Goal: Information Seeking & Learning: Check status

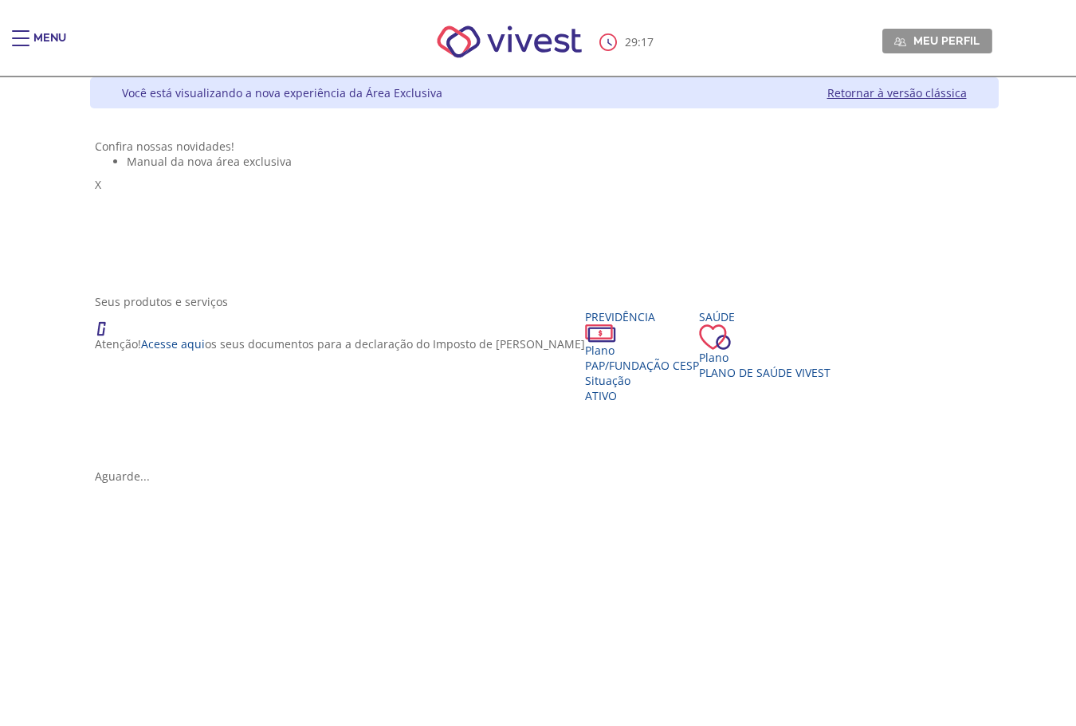
click at [32, 47] on div "Menu" at bounding box center [28, 46] width 32 height 32
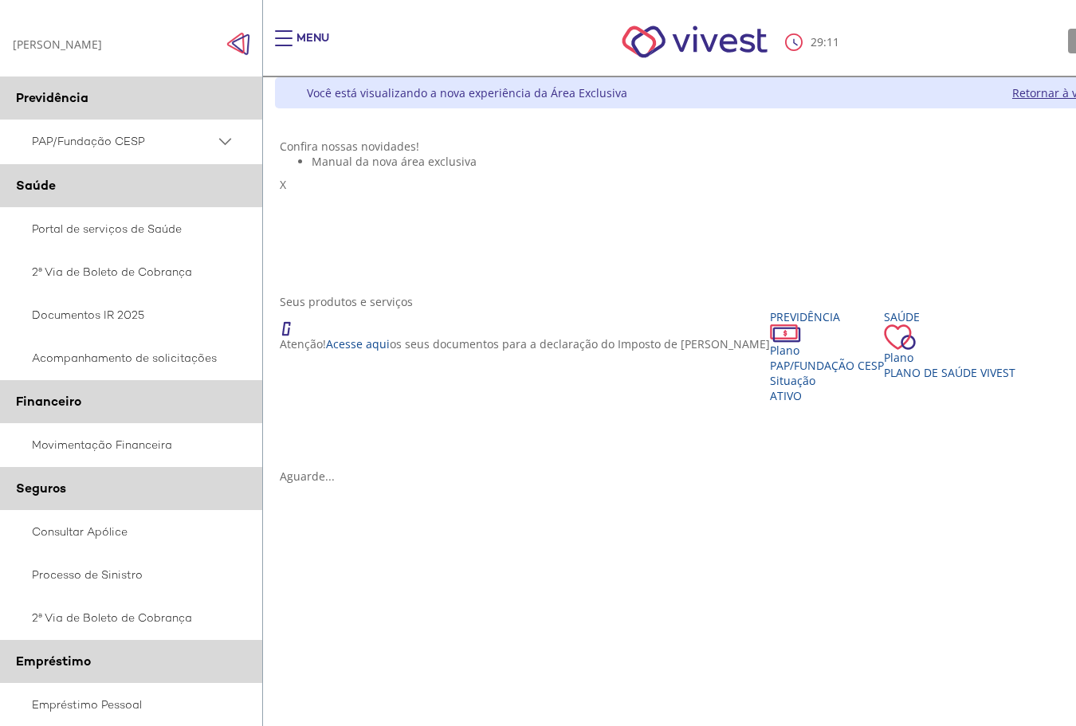
drag, startPoint x: 739, startPoint y: 151, endPoint x: 751, endPoint y: 148, distance: 12.2
click at [739, 151] on div "Confira nossas novidades! Manual da nova área exclusiva X" at bounding box center [729, 209] width 899 height 140
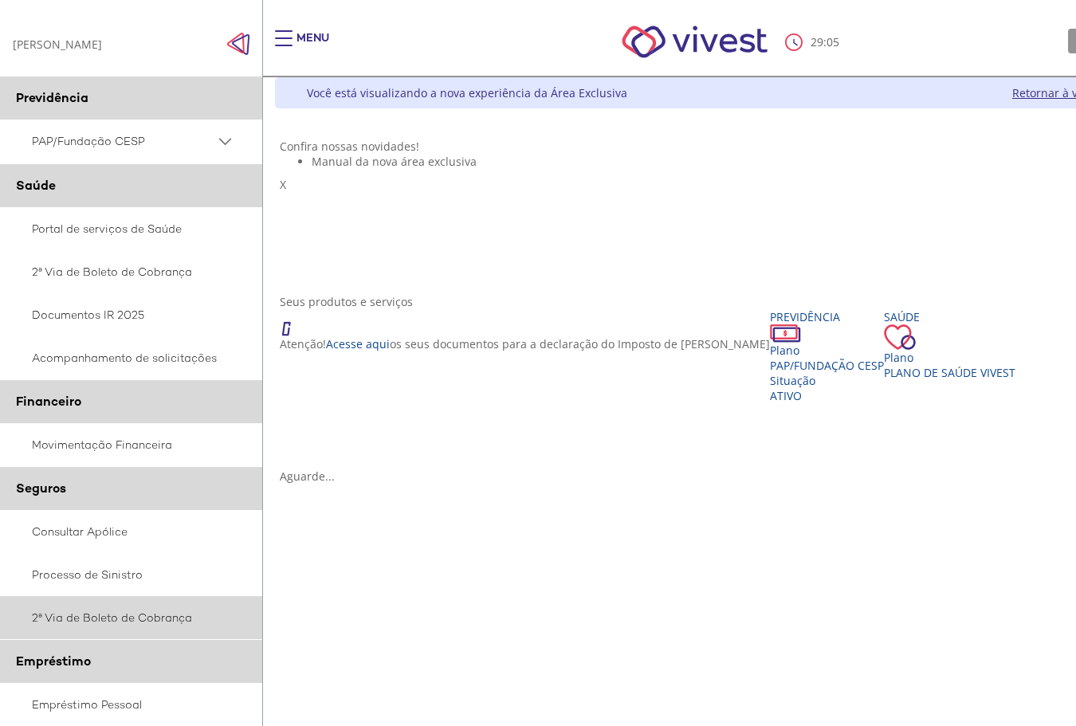
click at [127, 615] on link "2ª Via de Boleto de Cobrança" at bounding box center [131, 617] width 263 height 43
click at [884, 380] on span "Plano de Saúde VIVEST" at bounding box center [950, 372] width 132 height 15
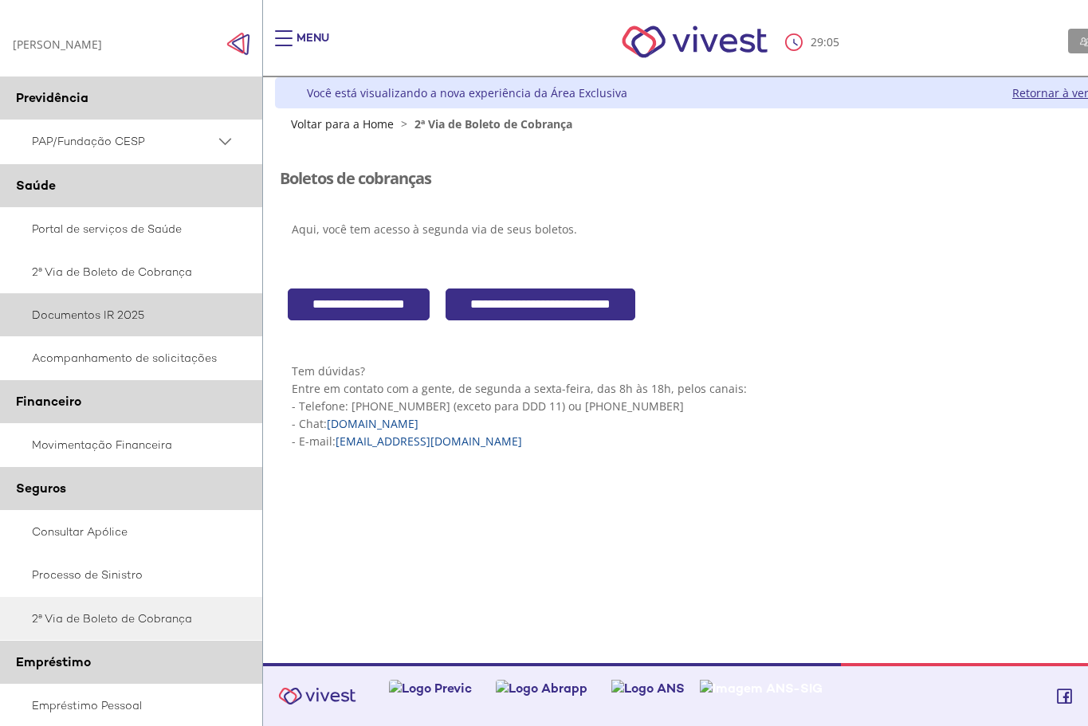
click at [82, 301] on link "Documentos IR 2025" at bounding box center [131, 314] width 263 height 43
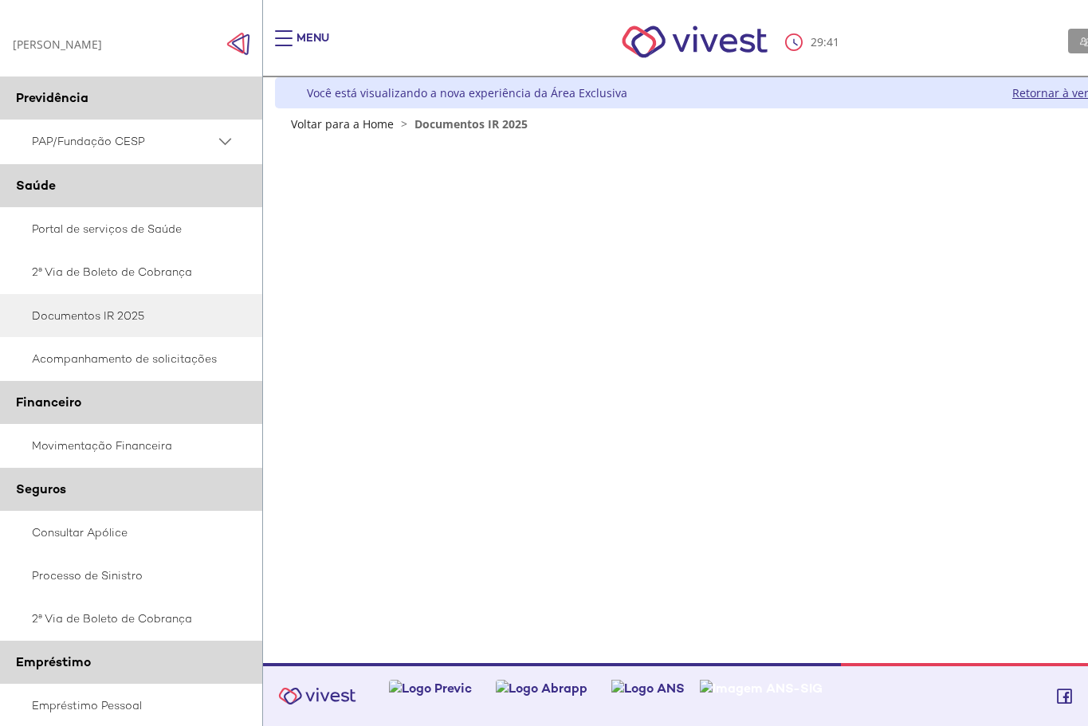
click at [1052, 93] on link "Retornar à versão clássica" at bounding box center [1083, 92] width 140 height 15
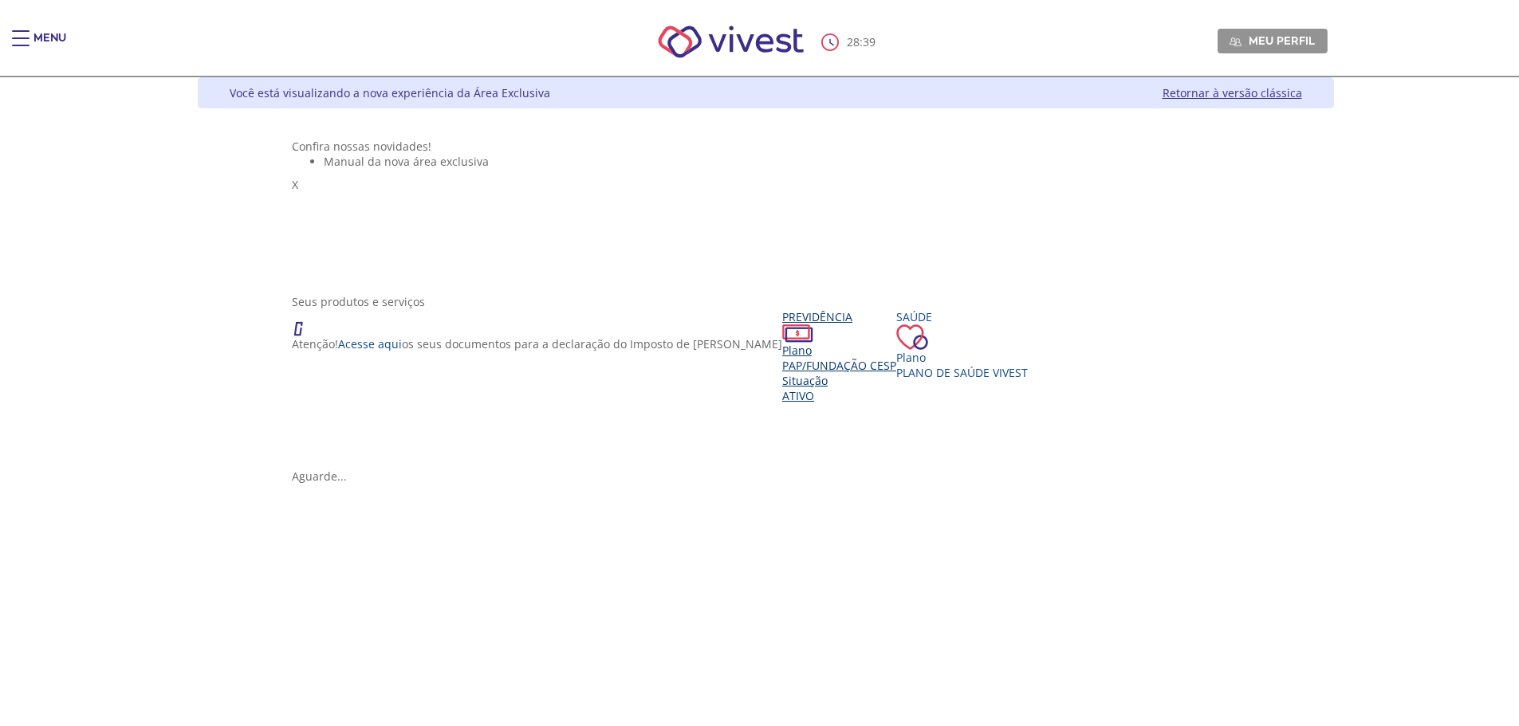
click at [782, 388] on div "Situação" at bounding box center [839, 380] width 114 height 15
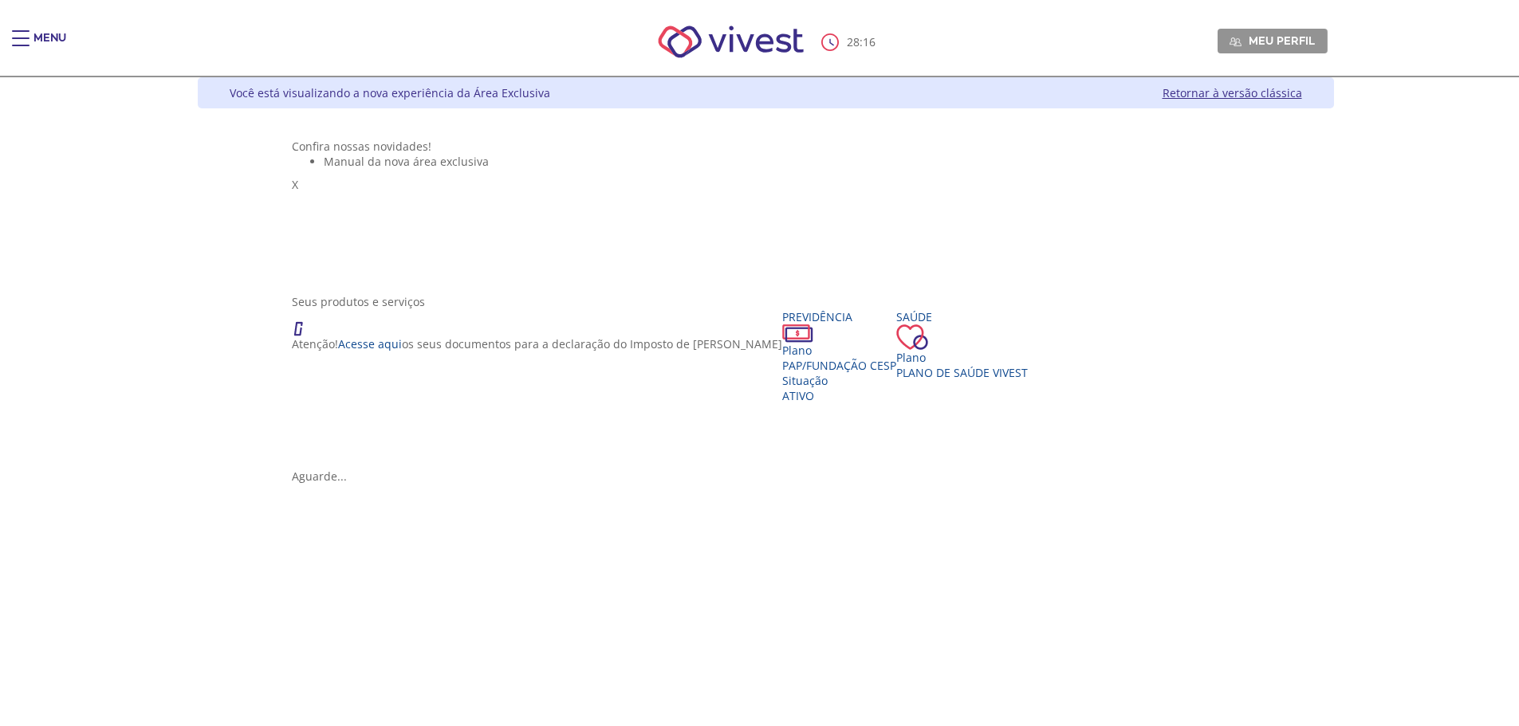
click at [1302, 90] on link "Retornar à versão clássica" at bounding box center [1232, 92] width 140 height 15
click at [782, 373] on span "PAP/Fundação CESP" at bounding box center [839, 365] width 114 height 15
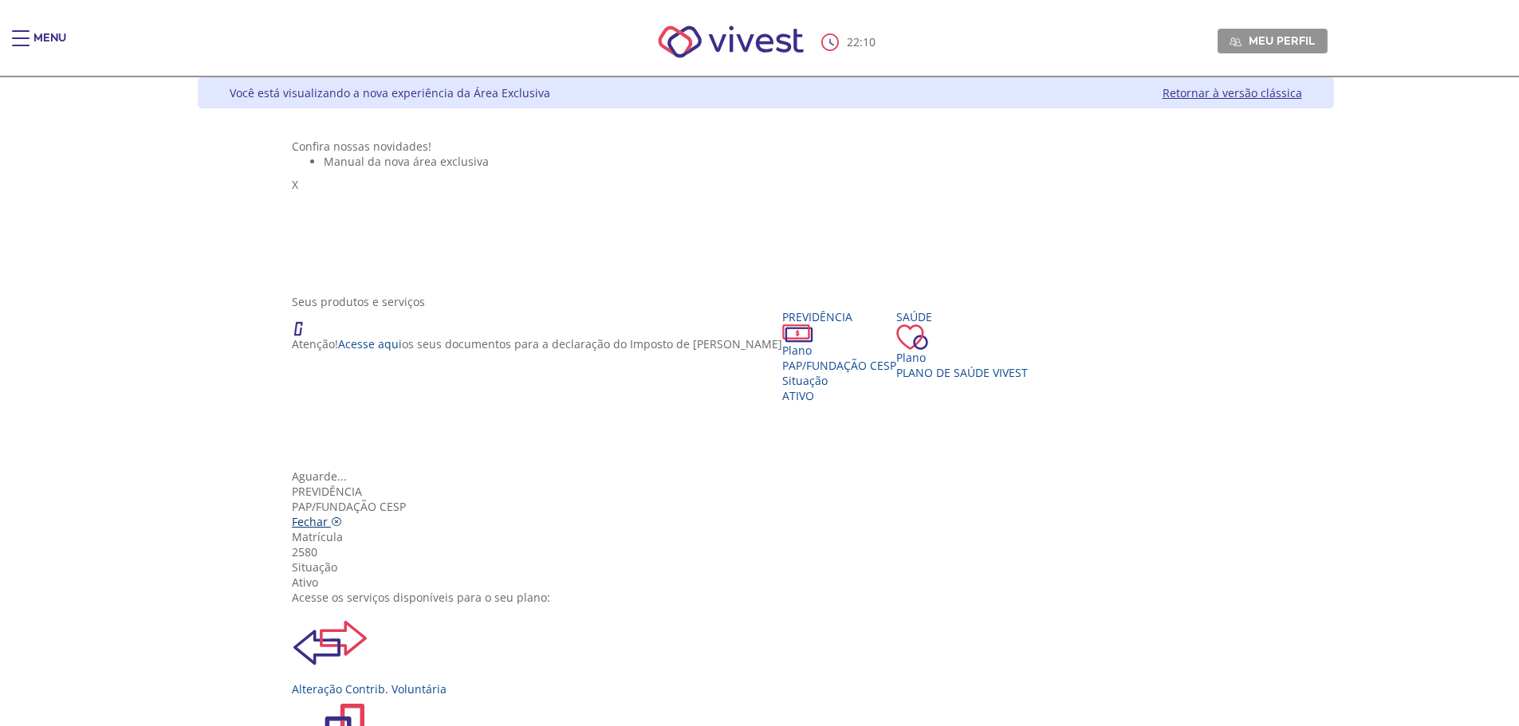
click at [342, 517] on icon "Vivest" at bounding box center [336, 522] width 11 height 11
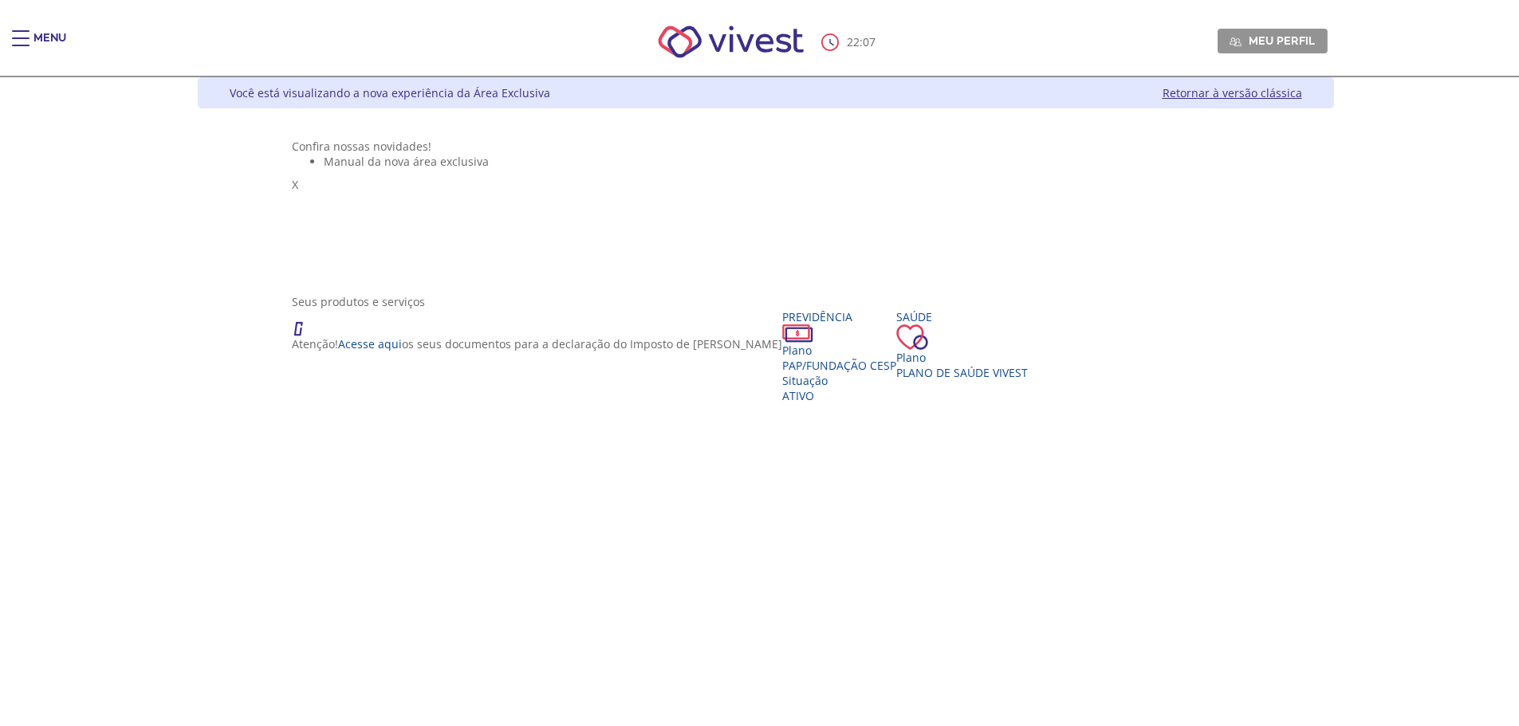
click at [1302, 94] on link "Retornar à versão clássica" at bounding box center [1232, 92] width 140 height 15
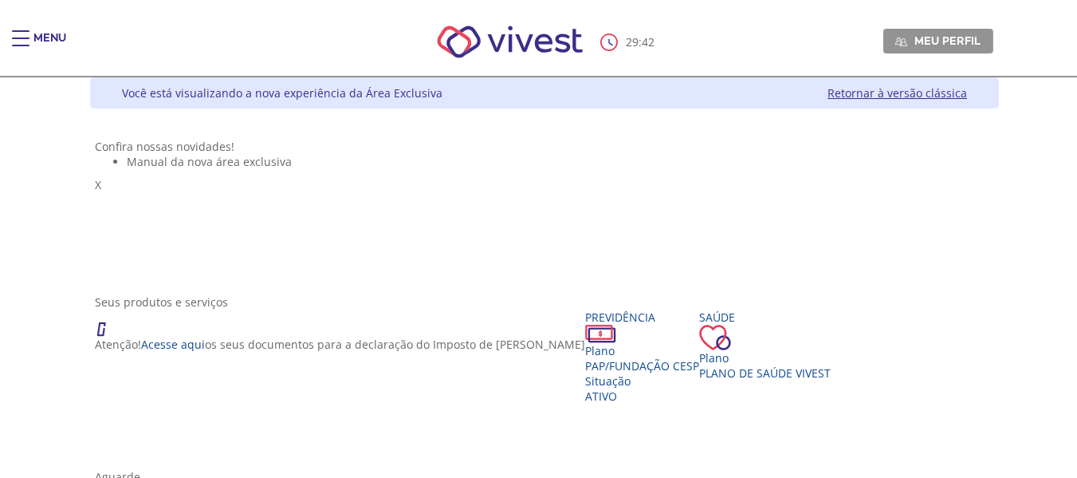
click at [945, 95] on link "Retornar à versão clássica" at bounding box center [898, 92] width 140 height 15
